Goal: Find contact information: Find contact information

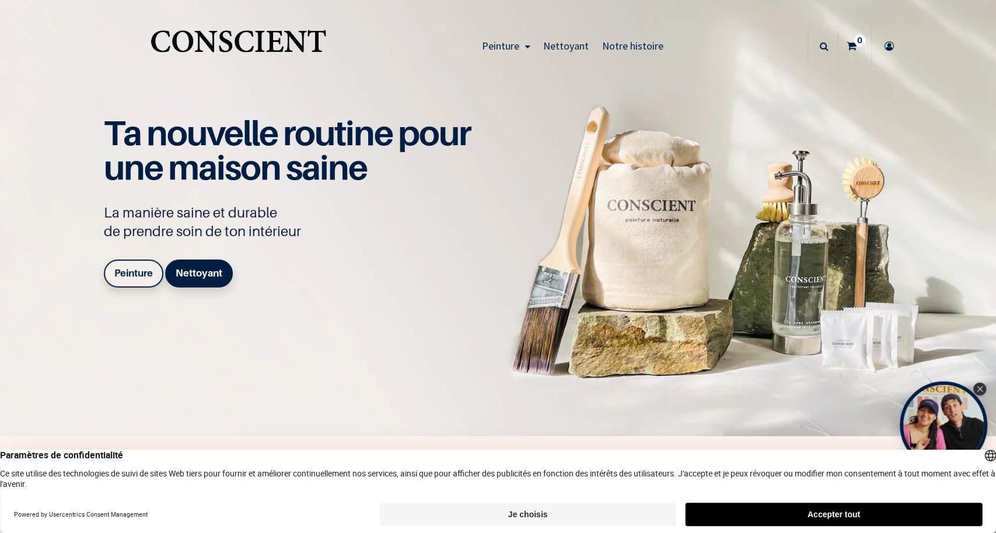
click at [124, 274] on b "Peinture" at bounding box center [133, 273] width 39 height 12
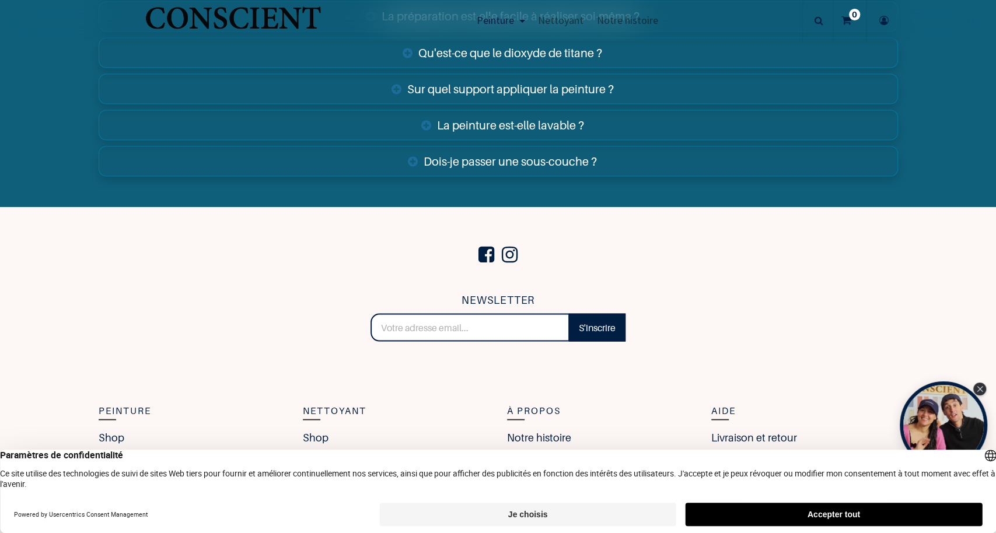
scroll to position [4419, 0]
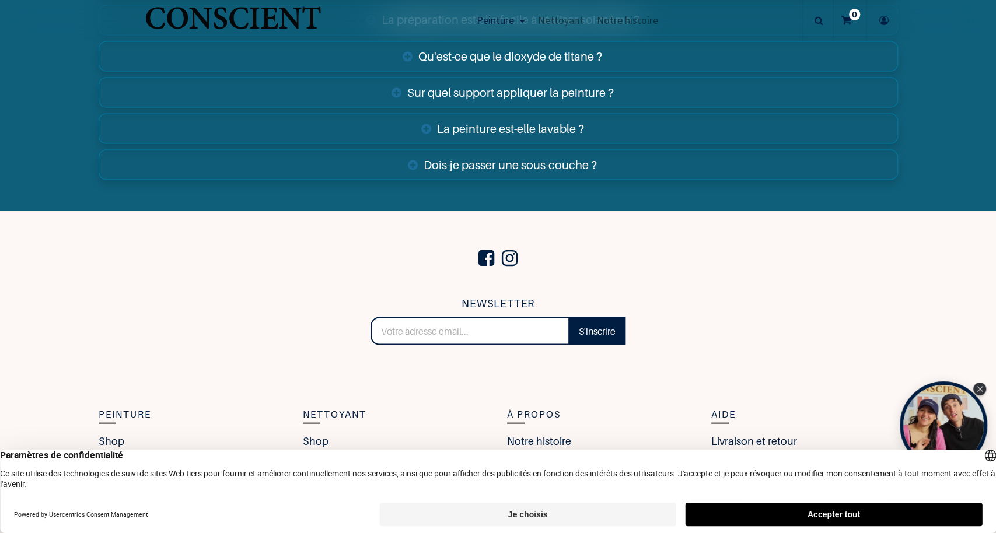
click at [527, 514] on button "Je choisis" at bounding box center [527, 514] width 296 height 23
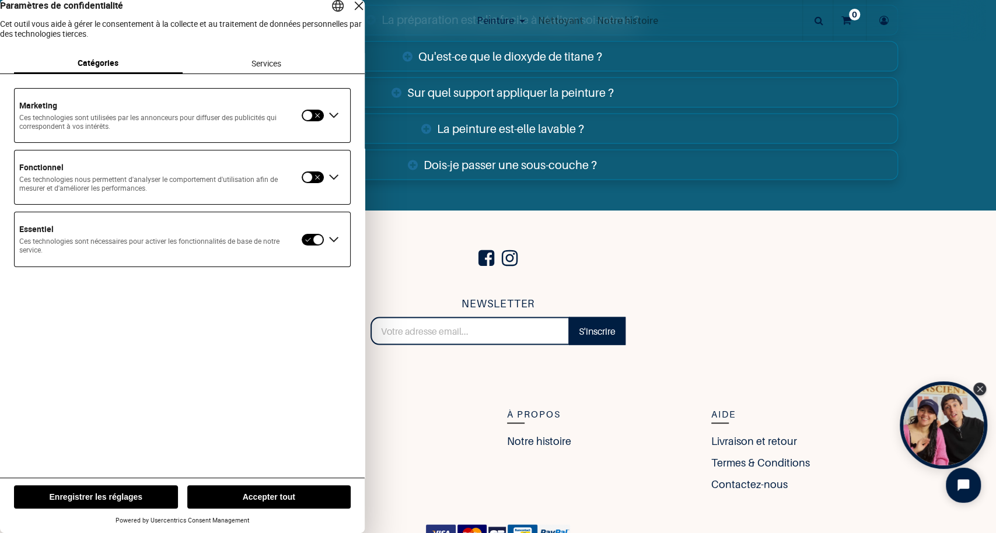
click at [125, 501] on button "Enregistrer les réglages" at bounding box center [96, 496] width 164 height 23
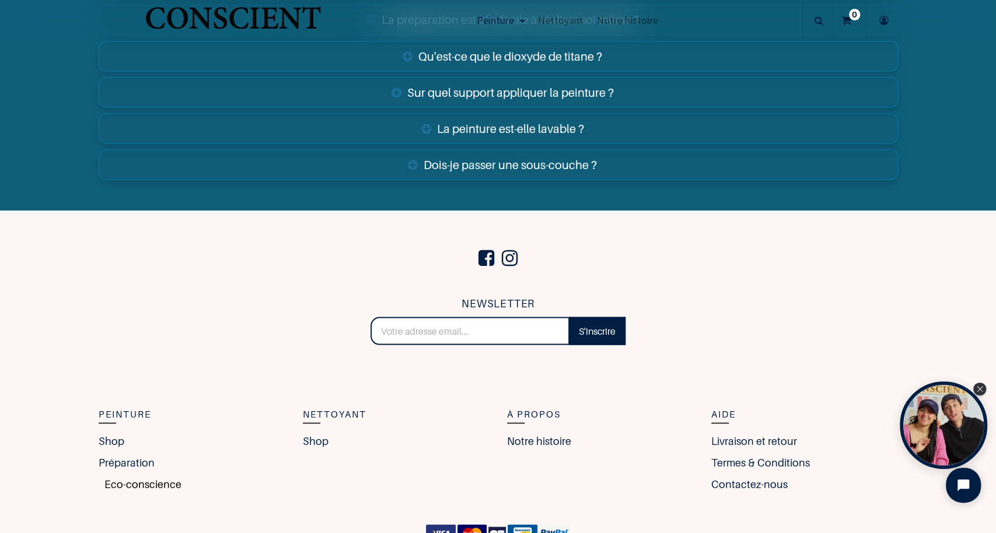
click at [121, 477] on link "Eco-conscience" at bounding box center [140, 484] width 83 height 16
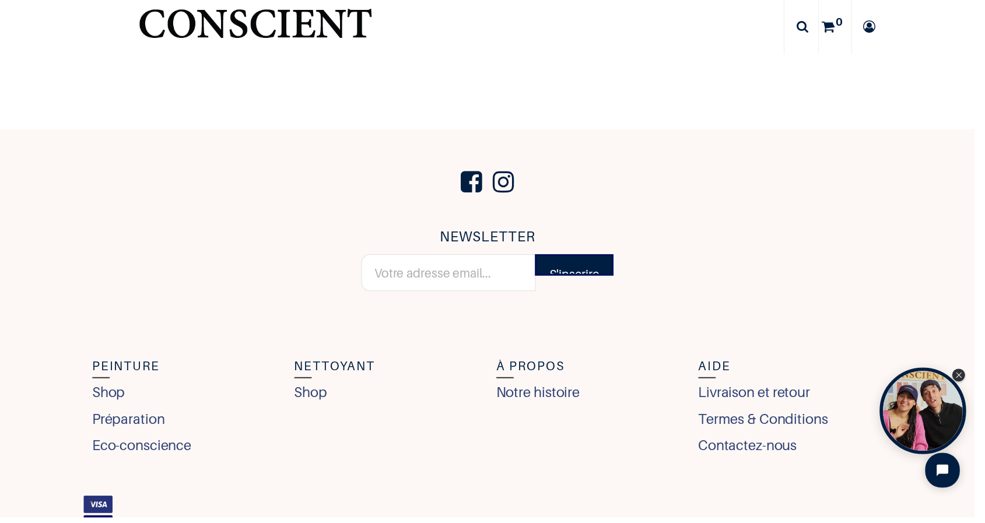
scroll to position [4847, 0]
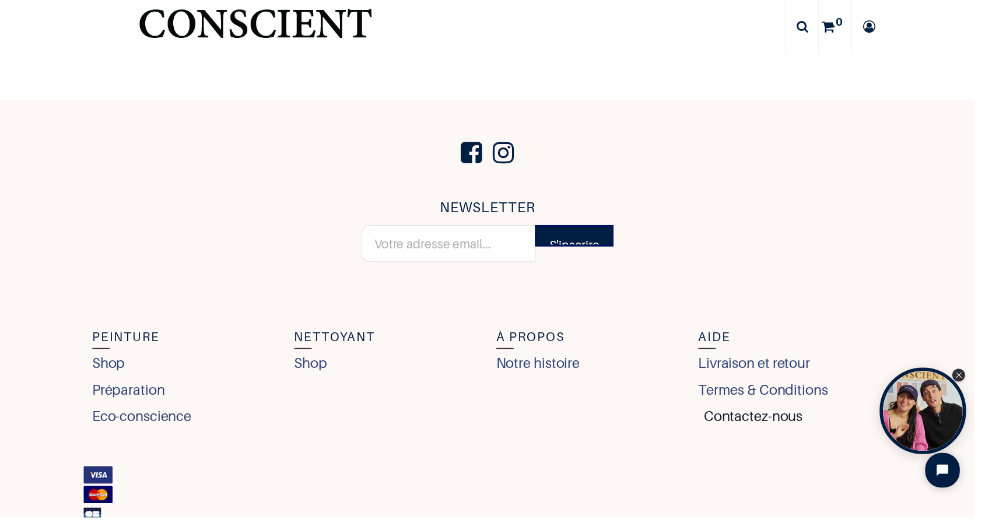
click at [739, 424] on link "Contactez-nous" at bounding box center [759, 421] width 106 height 21
